Goal: Browse casually

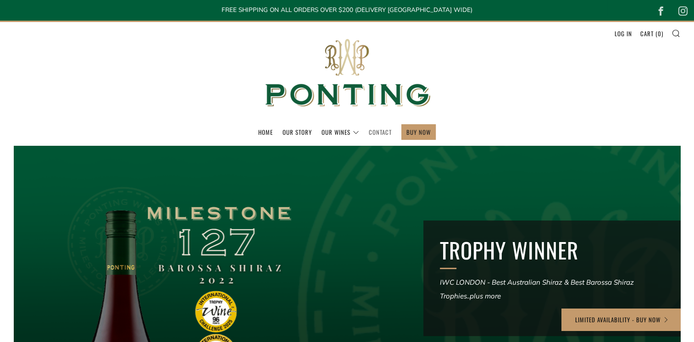
click at [384, 131] on link "Contact" at bounding box center [380, 132] width 23 height 15
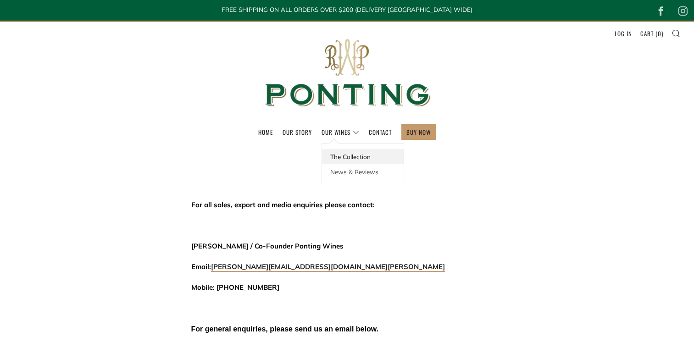
click at [348, 154] on link "The Collection" at bounding box center [363, 156] width 82 height 15
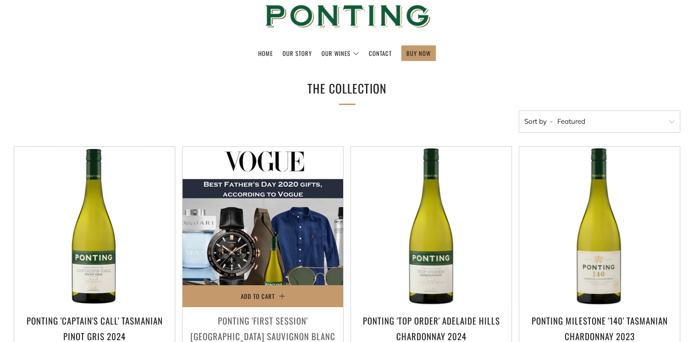
scroll to position [92, 0]
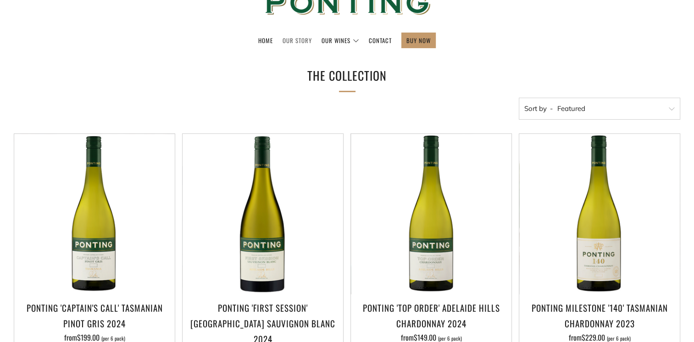
click at [297, 42] on link "Our Story" at bounding box center [297, 40] width 29 height 15
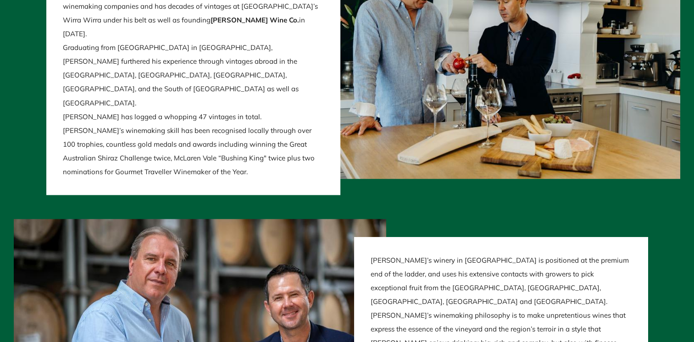
scroll to position [1651, 0]
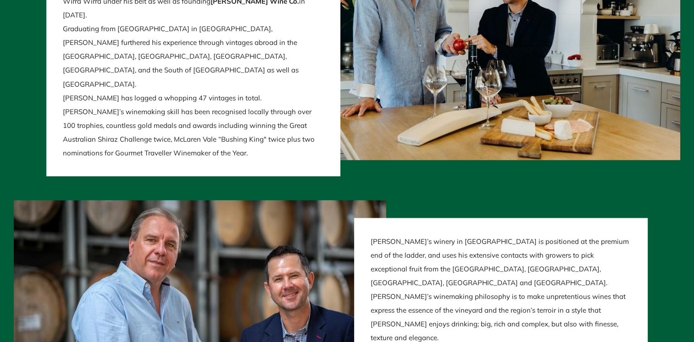
click at [402, 200] on div at bounding box center [340, 289] width 680 height 179
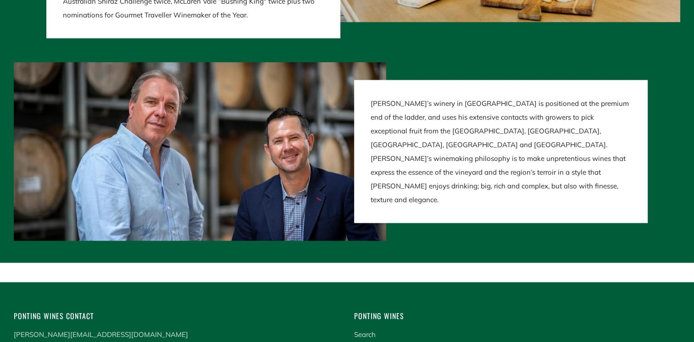
click at [446, 221] on div at bounding box center [347, 140] width 694 height 247
click at [437, 62] on div at bounding box center [340, 151] width 680 height 179
click at [450, 62] on div at bounding box center [340, 151] width 680 height 179
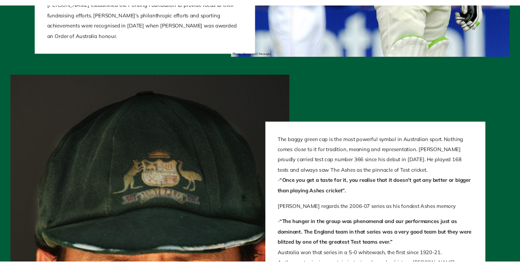
scroll to position [824, 0]
